Goal: Obtain resource: Obtain resource

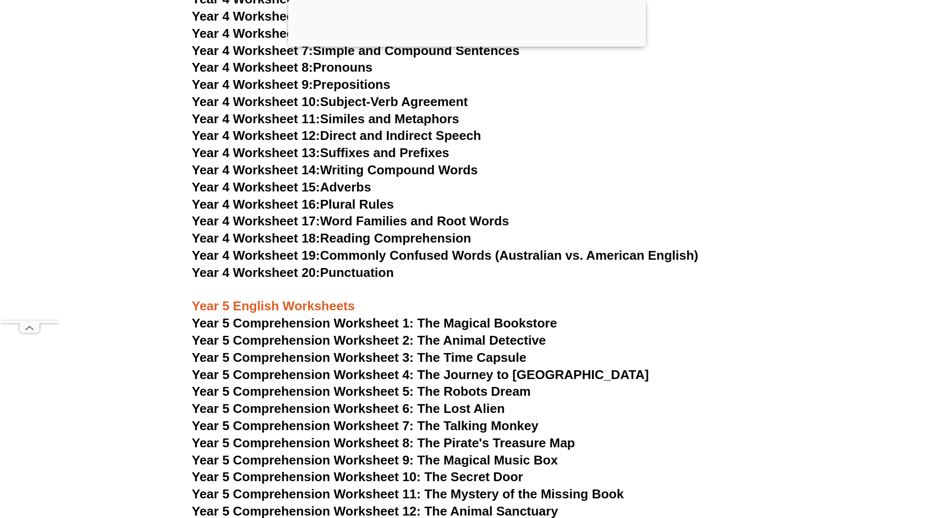
scroll to position [4455, 0]
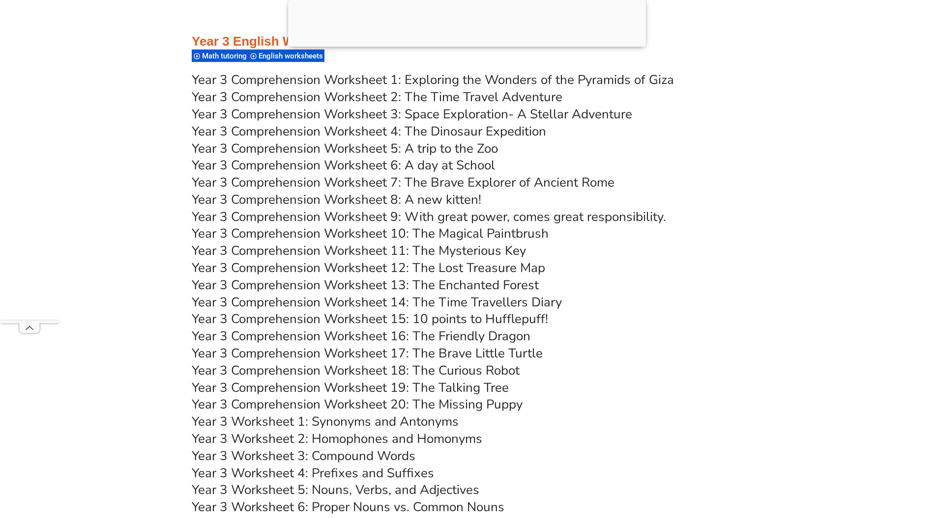
scroll to position [2948, 0]
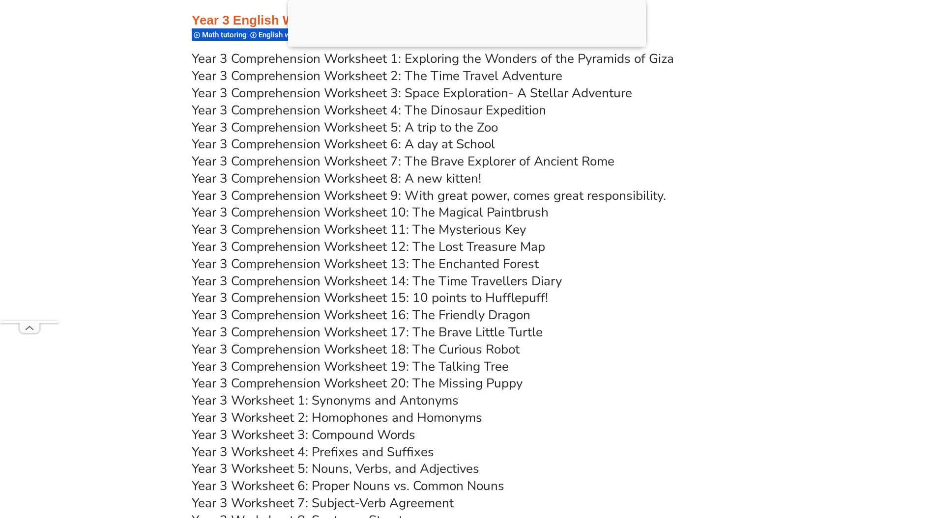
click at [432, 279] on link "Year 3 Comprehension Worksheet 14: The Time Travellers Diary" at bounding box center [377, 281] width 370 height 17
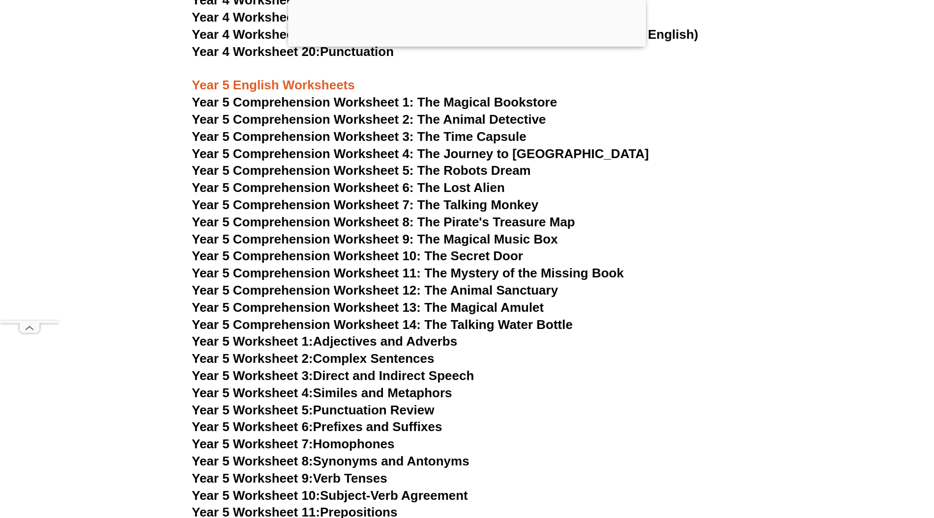
scroll to position [4324, 0]
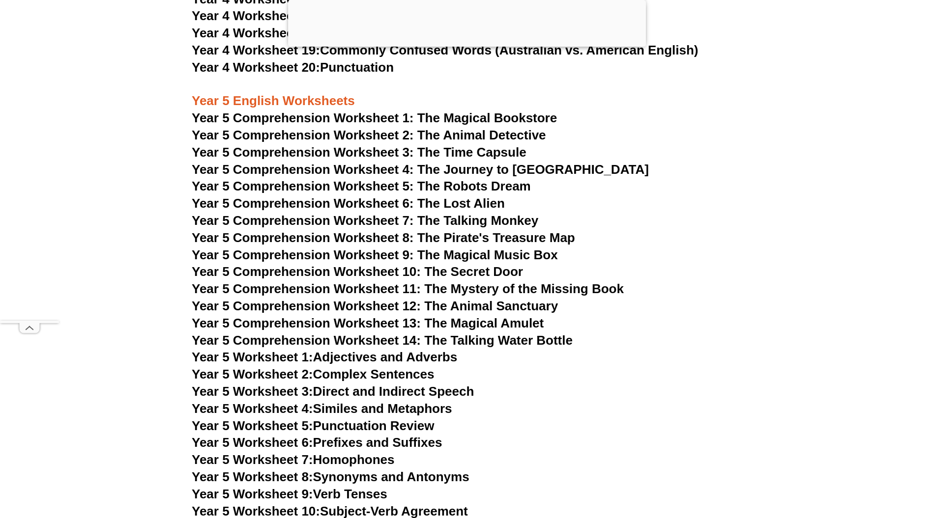
click at [438, 340] on span "Year 5 Comprehension Worksheet 14: The Talking Water Bottle" at bounding box center [382, 340] width 381 height 15
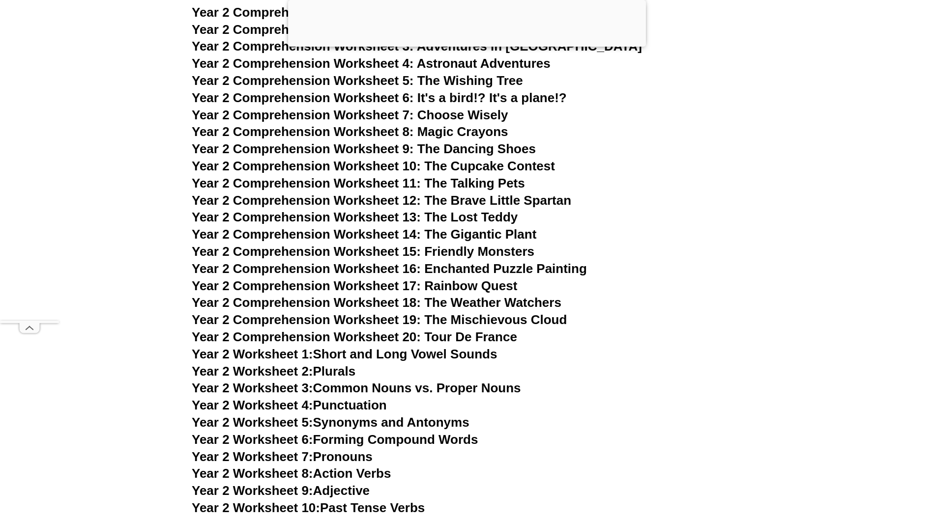
scroll to position [2228, 0]
click at [378, 334] on span "Year 2 Comprehension Worksheet 20: Tour De France" at bounding box center [354, 337] width 325 height 15
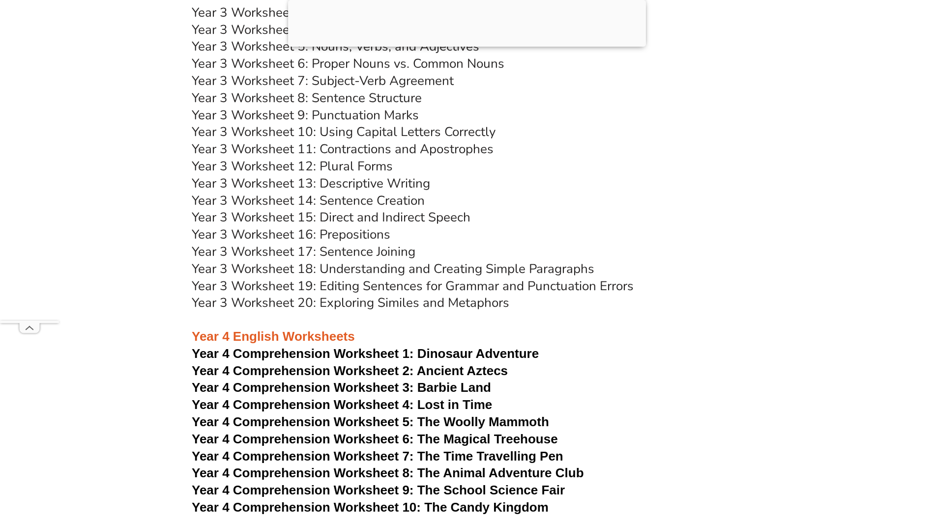
scroll to position [3472, 0]
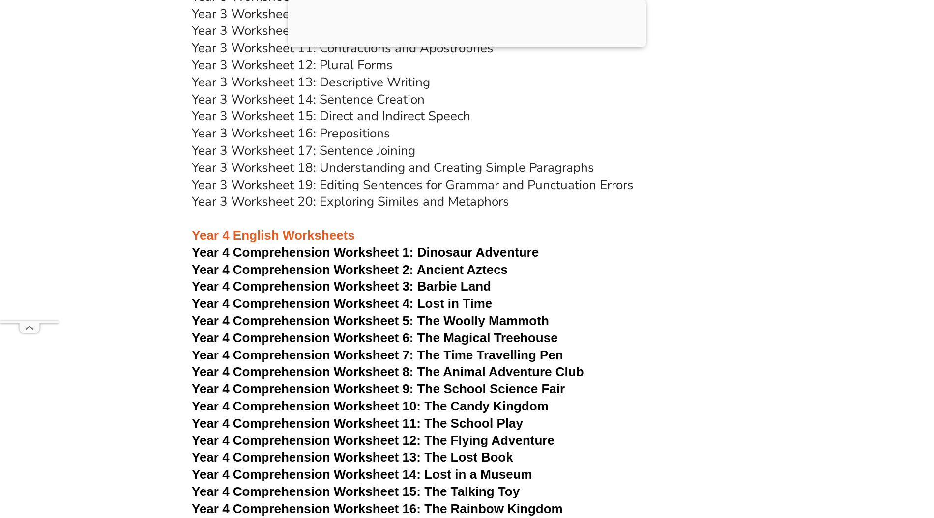
click at [396, 405] on span "Year 4 Comprehension Worksheet 10: The Candy Kingdom" at bounding box center [370, 406] width 357 height 15
click at [283, 288] on span "Year 4 Comprehension Worksheet 3: Barbie Land" at bounding box center [341, 286] width 299 height 15
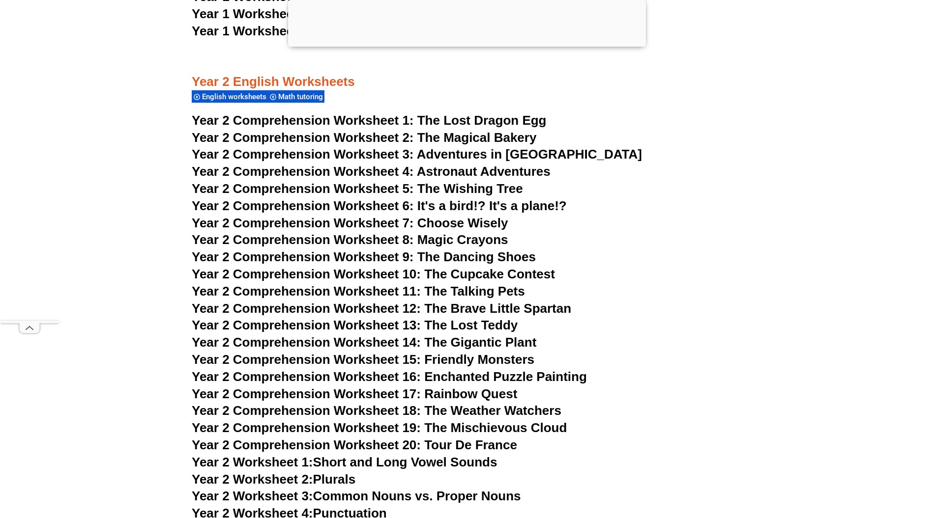
scroll to position [2096, 0]
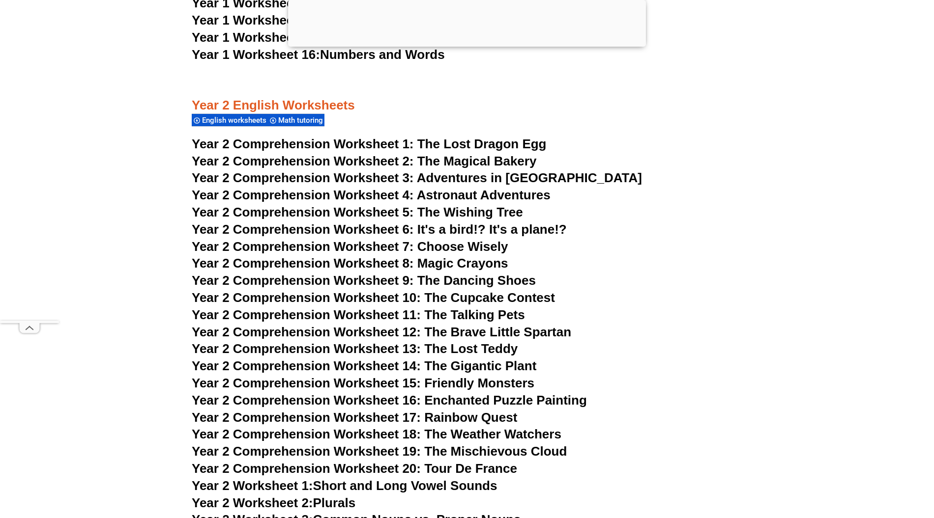
click at [463, 281] on span "Year 2 Comprehension Worksheet 9: The Dancing Shoes" at bounding box center [364, 280] width 344 height 15
